Goal: Complete application form

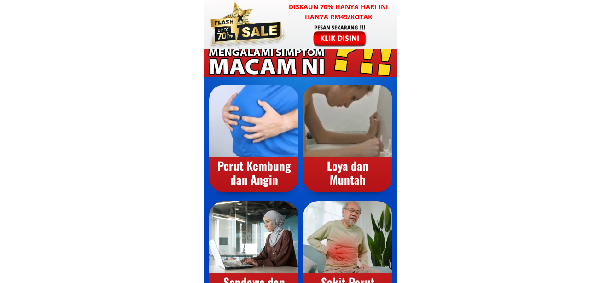
scroll to position [922, 0]
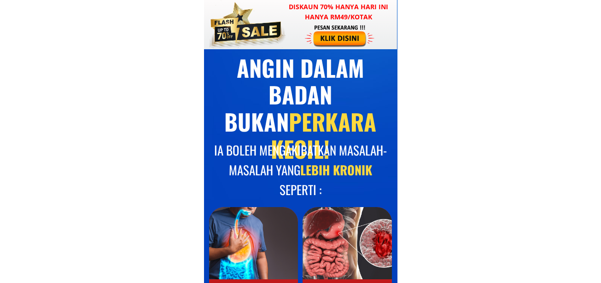
click at [342, 40] on div at bounding box center [340, 36] width 71 height 24
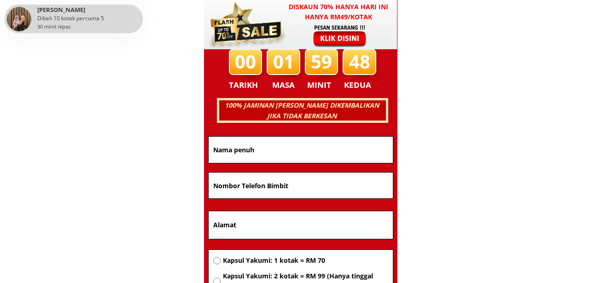
click at [236, 150] on input "text" at bounding box center [301, 150] width 180 height 26
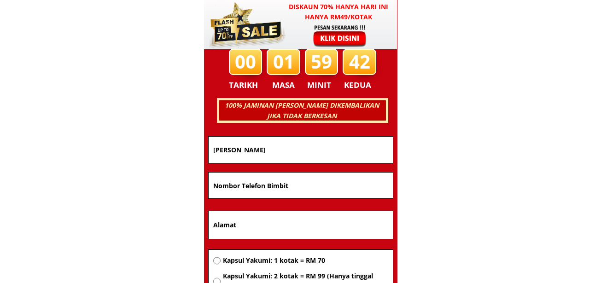
type input "N"
type input "Test"
click at [238, 178] on input "tel" at bounding box center [301, 186] width 180 height 26
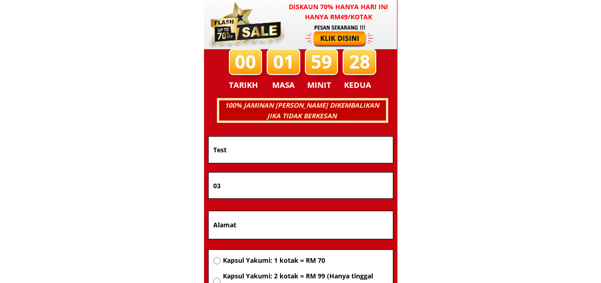
type input "0"
type input "0000000000000"
click at [236, 229] on input "text" at bounding box center [301, 226] width 180 height 28
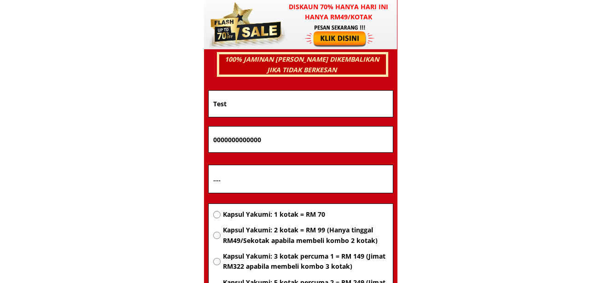
scroll to position [5998, 0]
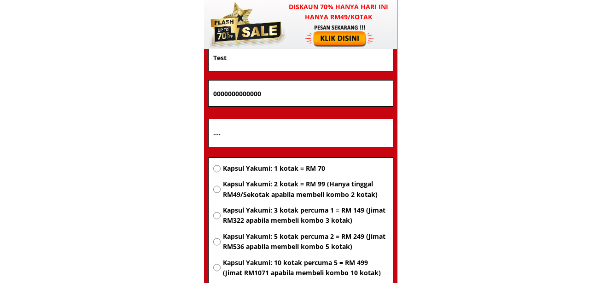
type input "...."
click at [216, 213] on input "radio" at bounding box center [217, 216] width 8 height 8
radio input "true"
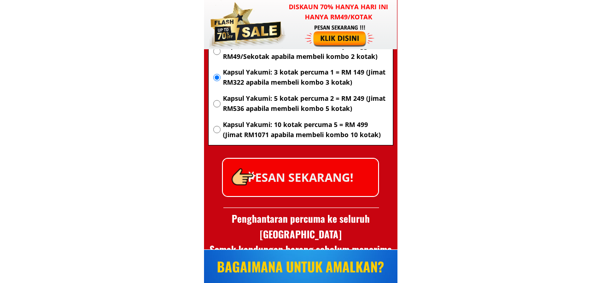
click at [272, 180] on p "PESAN SEKARANG!" at bounding box center [300, 177] width 155 height 37
